Goal: Find specific page/section: Find specific page/section

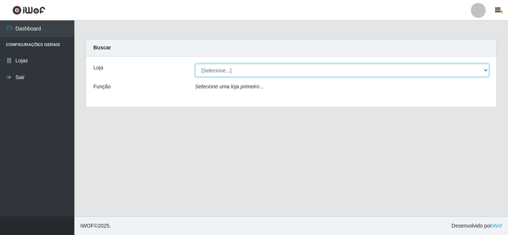
click at [212, 71] on select "[Selecione...] Rede Compras Supermercados - LOJA 5" at bounding box center [342, 70] width 294 height 13
select select "397"
click at [195, 64] on select "[Selecione...] Rede Compras Supermercados - LOJA 5" at bounding box center [342, 70] width 294 height 13
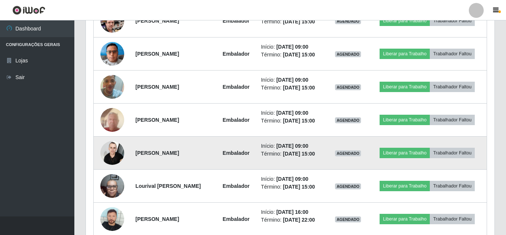
scroll to position [335, 0]
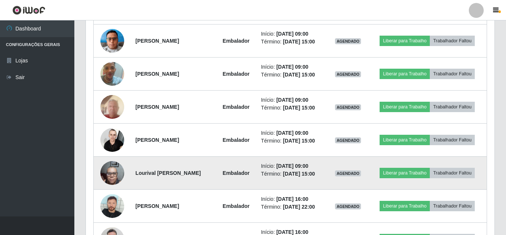
click at [155, 182] on td "Lourival [PERSON_NAME]" at bounding box center [173, 173] width 85 height 33
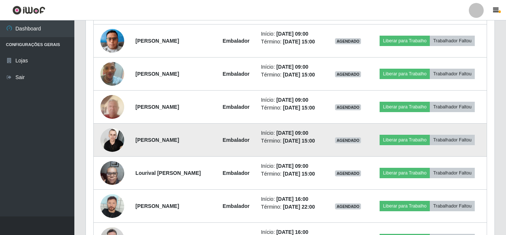
click at [168, 129] on td "[PERSON_NAME]" at bounding box center [173, 140] width 85 height 33
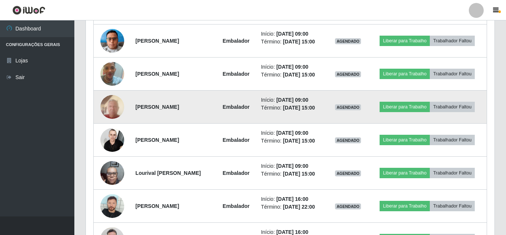
click at [168, 106] on strong "[PERSON_NAME]" at bounding box center [157, 107] width 44 height 6
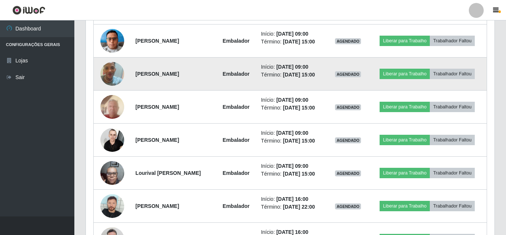
click at [168, 68] on td "[PERSON_NAME]" at bounding box center [173, 74] width 85 height 33
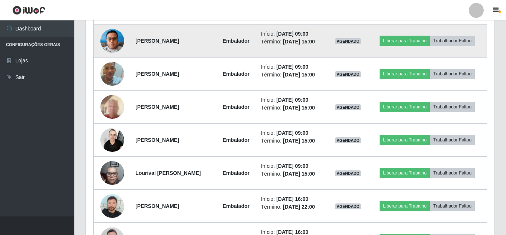
click at [162, 45] on td "[PERSON_NAME]" at bounding box center [173, 41] width 85 height 33
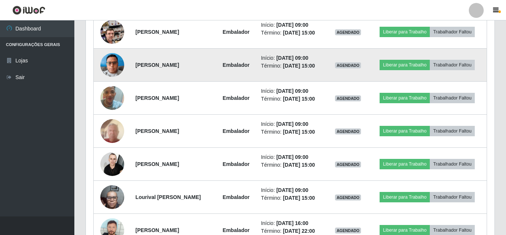
scroll to position [298, 0]
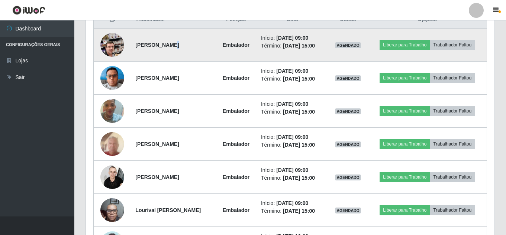
click at [165, 45] on strong "[PERSON_NAME]" at bounding box center [157, 45] width 44 height 6
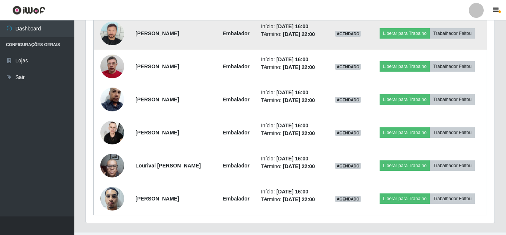
scroll to position [521, 0]
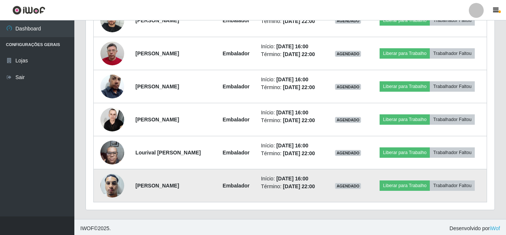
click at [105, 187] on img at bounding box center [112, 186] width 24 height 32
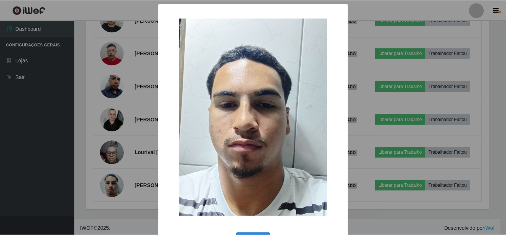
scroll to position [28, 0]
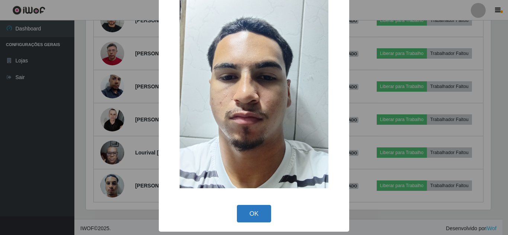
click at [245, 207] on button "OK" at bounding box center [254, 213] width 35 height 17
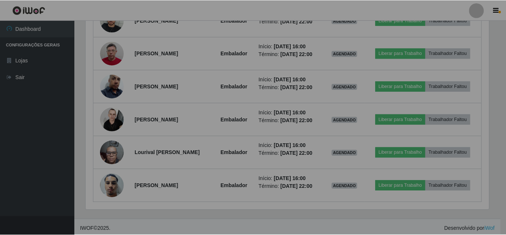
scroll to position [154, 409]
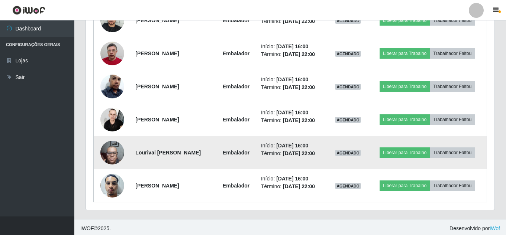
click at [105, 152] on img at bounding box center [112, 153] width 24 height 32
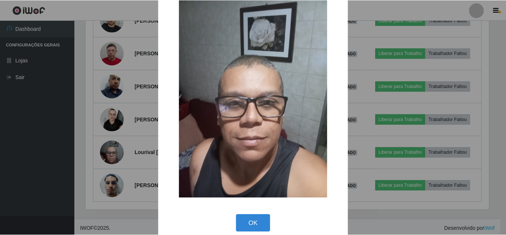
scroll to position [28, 0]
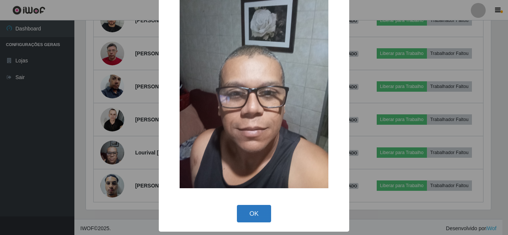
click at [247, 206] on button "OK" at bounding box center [254, 213] width 35 height 17
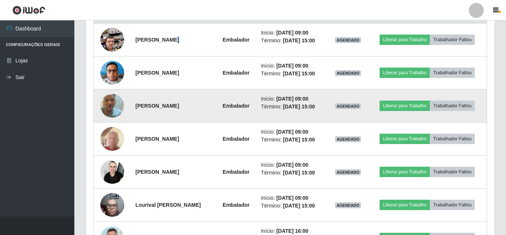
scroll to position [260, 0]
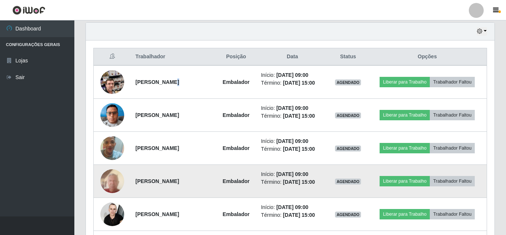
click at [116, 178] on img at bounding box center [112, 182] width 24 height 32
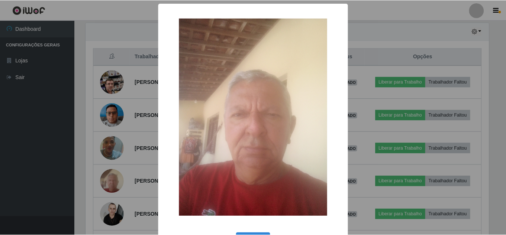
scroll to position [28, 0]
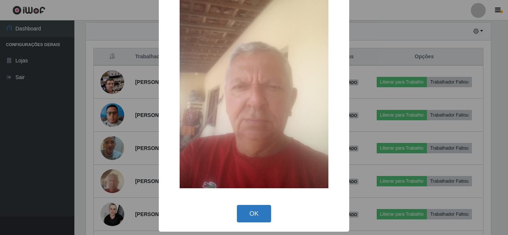
click at [253, 210] on button "OK" at bounding box center [254, 213] width 35 height 17
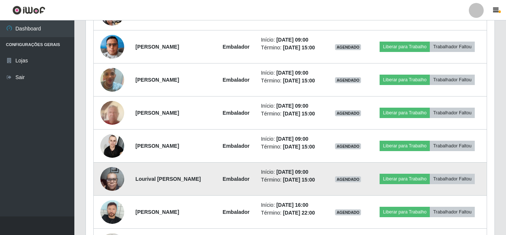
scroll to position [335, 0]
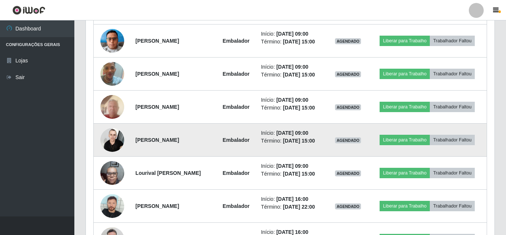
click at [110, 145] on img at bounding box center [112, 140] width 24 height 32
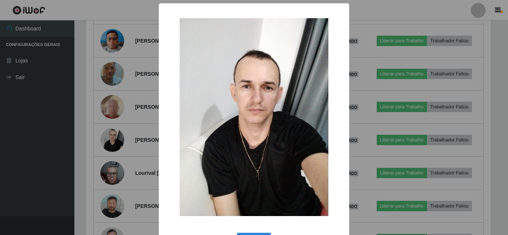
click at [212, 119] on img at bounding box center [254, 117] width 149 height 198
click at [142, 133] on div "× OK Cancel" at bounding box center [254, 117] width 508 height 235
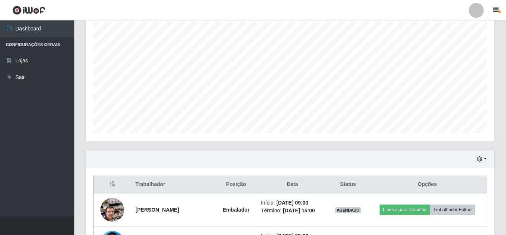
scroll to position [112, 0]
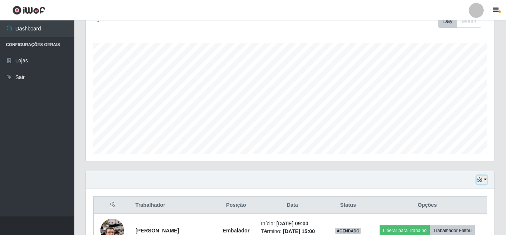
click at [479, 177] on button "button" at bounding box center [482, 180] width 10 height 9
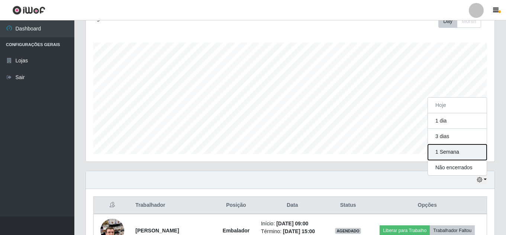
click at [447, 152] on button "1 Semana" at bounding box center [457, 153] width 59 height 16
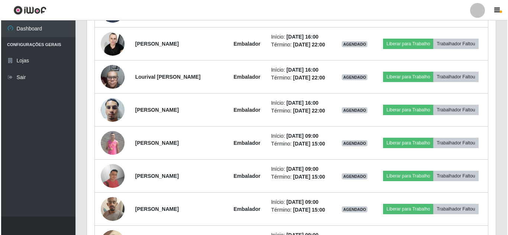
scroll to position [610, 0]
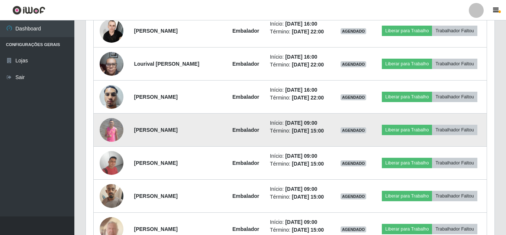
click at [105, 134] on img at bounding box center [112, 130] width 24 height 24
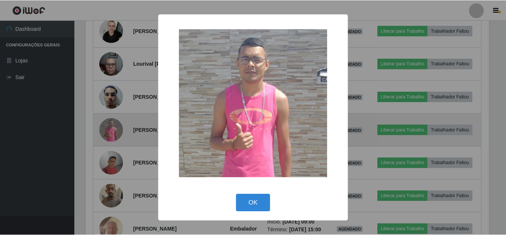
scroll to position [154, 405]
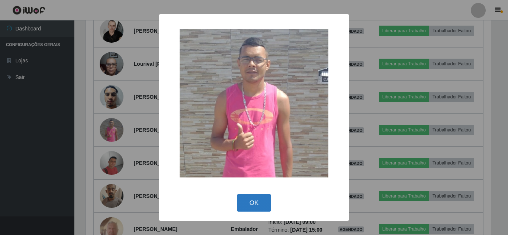
click at [267, 202] on button "OK" at bounding box center [254, 203] width 35 height 17
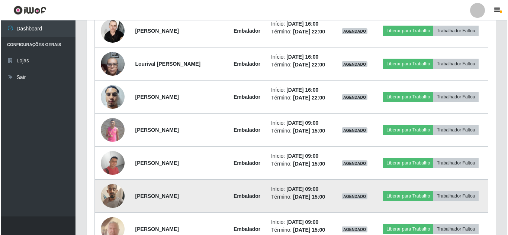
scroll to position [647, 0]
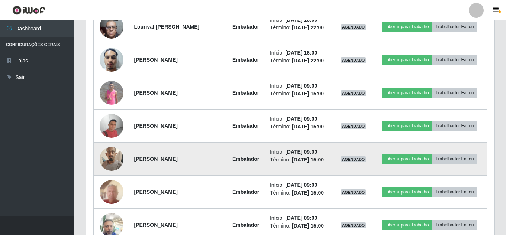
click at [115, 161] on img at bounding box center [112, 159] width 24 height 32
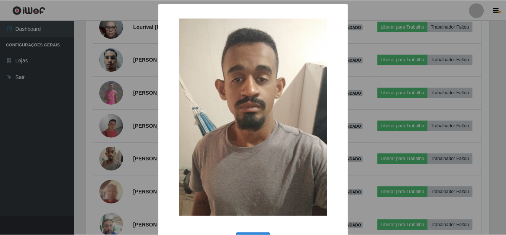
scroll to position [28, 0]
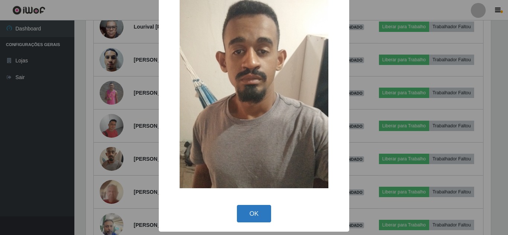
click at [258, 212] on button "OK" at bounding box center [254, 213] width 35 height 17
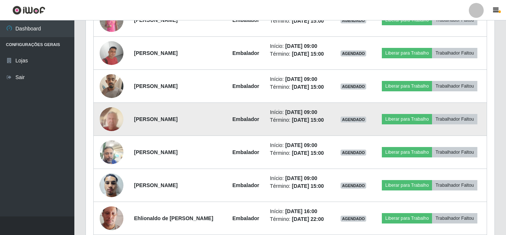
scroll to position [721, 0]
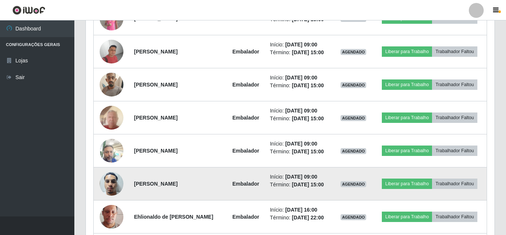
click at [112, 189] on img at bounding box center [112, 184] width 24 height 32
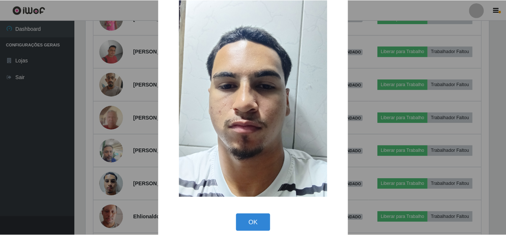
scroll to position [28, 0]
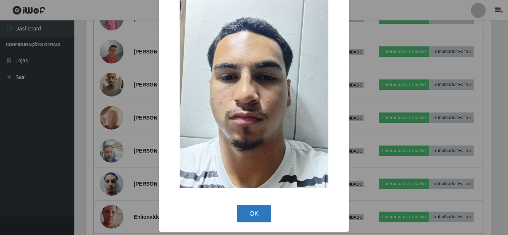
click at [251, 219] on button "OK" at bounding box center [254, 213] width 35 height 17
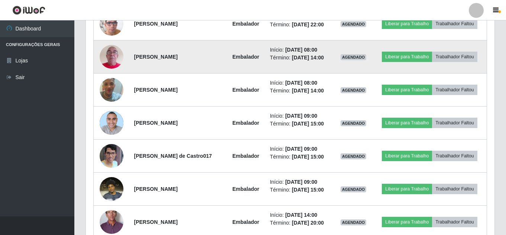
scroll to position [1093, 0]
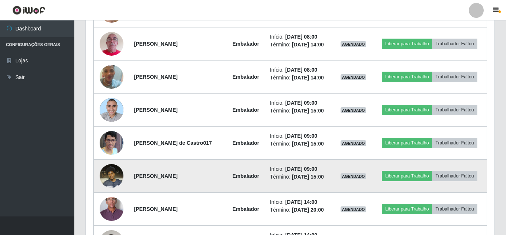
click at [106, 184] on img at bounding box center [112, 176] width 24 height 32
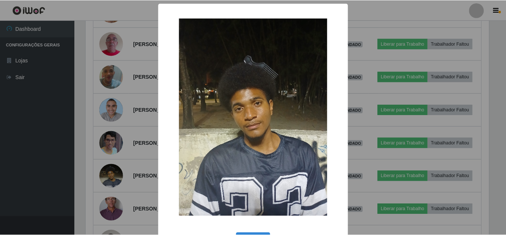
scroll to position [28, 0]
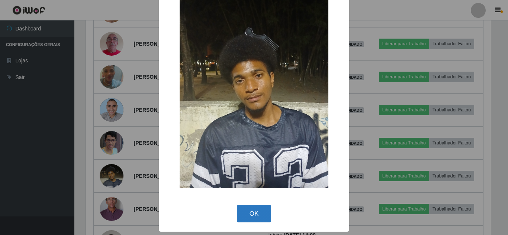
click at [243, 210] on button "OK" at bounding box center [254, 213] width 35 height 17
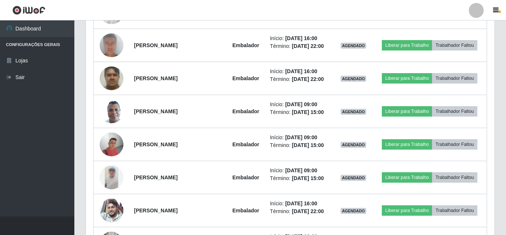
scroll to position [2060, 0]
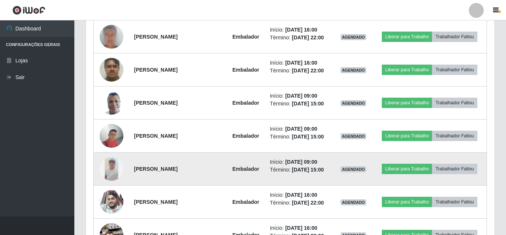
click at [130, 183] on td "[PERSON_NAME]" at bounding box center [177, 169] width 97 height 33
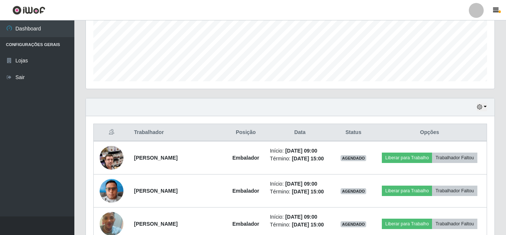
scroll to position [195, 0]
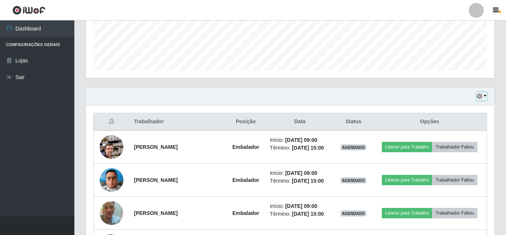
click at [480, 99] on icon "button" at bounding box center [479, 96] width 5 height 5
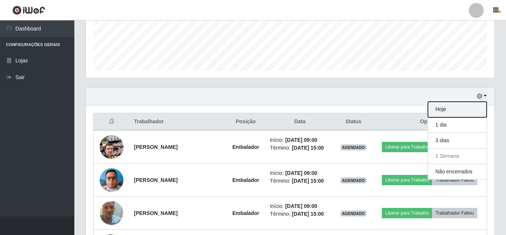
click at [470, 111] on button "Hoje" at bounding box center [457, 110] width 59 height 16
